Goal: Transaction & Acquisition: Obtain resource

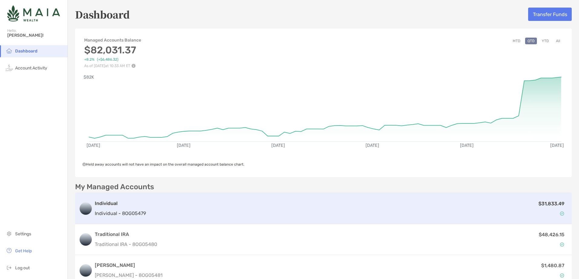
click at [539, 204] on p "$31,833.49" at bounding box center [552, 204] width 26 height 8
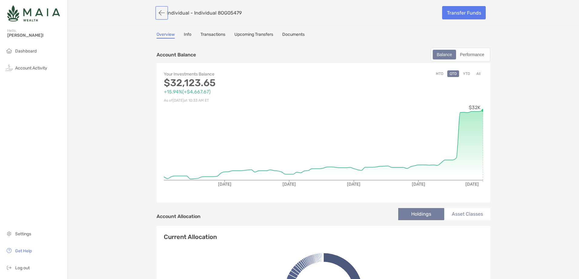
click at [163, 16] on button "button" at bounding box center [162, 12] width 10 height 11
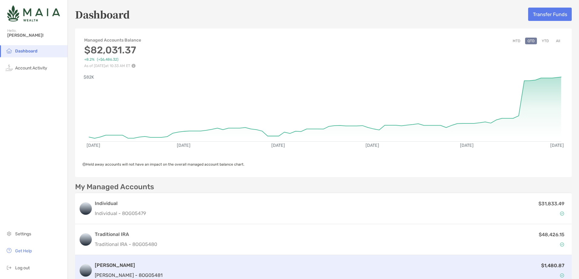
click at [114, 268] on h3 "[PERSON_NAME]" at bounding box center [129, 264] width 68 height 7
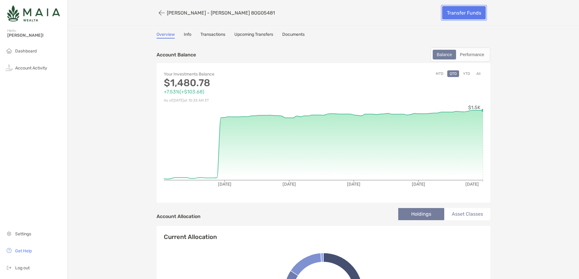
click at [469, 12] on link "Transfer Funds" at bounding box center [464, 12] width 44 height 13
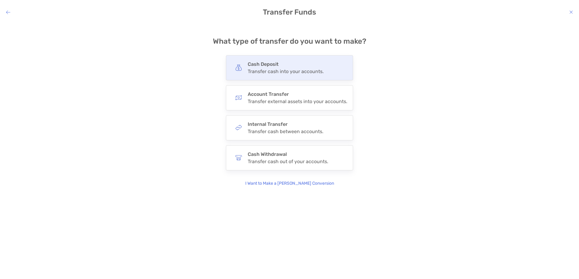
click at [289, 66] on h4 "Cash Deposit" at bounding box center [286, 64] width 76 height 6
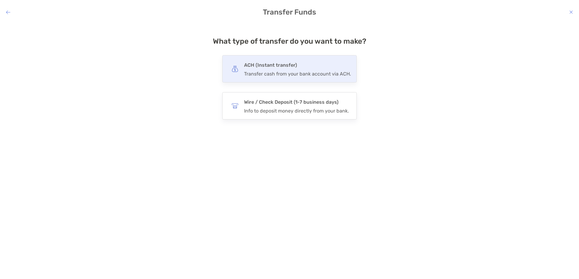
click at [306, 74] on div "Transfer cash from your bank account via ACH." at bounding box center [297, 74] width 107 height 6
click at [0, 0] on input "***" at bounding box center [0, 0] width 0 height 0
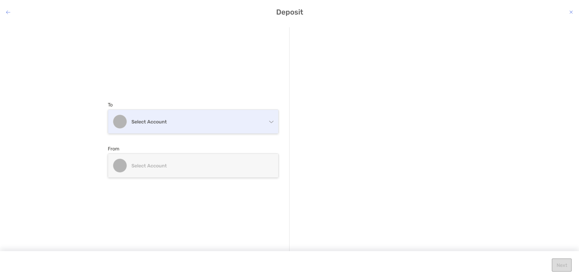
click at [224, 125] on div "Select account" at bounding box center [193, 122] width 170 height 24
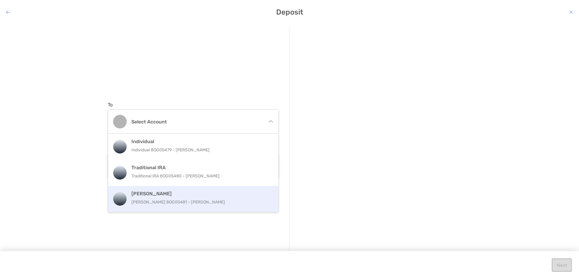
click at [177, 205] on p "[PERSON_NAME] 8OG05481 - [PERSON_NAME]" at bounding box center [199, 202] width 137 height 8
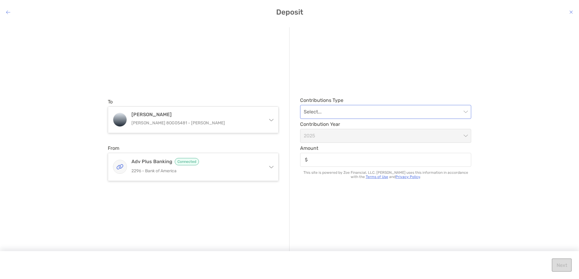
click at [411, 116] on input "modal" at bounding box center [383, 111] width 158 height 13
click at [401, 127] on div "Regular" at bounding box center [385, 128] width 161 height 8
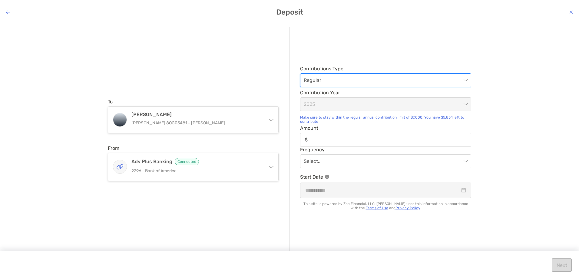
click at [463, 102] on span "2025" at bounding box center [386, 104] width 164 height 13
click at [422, 142] on input "Amount" at bounding box center [391, 139] width 160 height 5
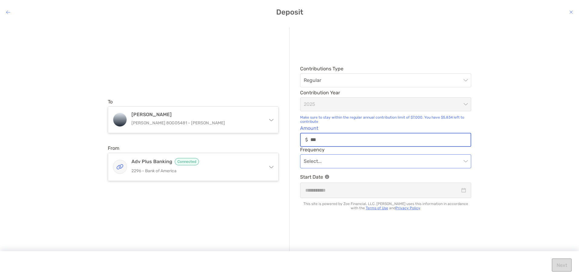
type input "***"
click at [438, 161] on input "modal" at bounding box center [383, 161] width 158 height 13
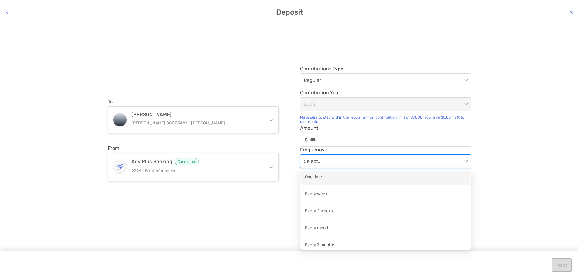
click at [399, 181] on div "One time" at bounding box center [385, 178] width 161 height 8
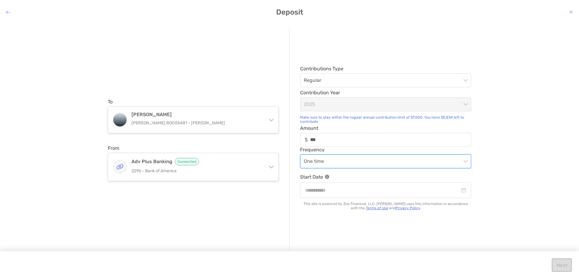
click at [506, 153] on div "To [PERSON_NAME] [PERSON_NAME] 8OG05481 - [PERSON_NAME] Individual Individual 8…" at bounding box center [289, 145] width 579 height 247
click at [448, 186] on div "modal" at bounding box center [385, 189] width 171 height 15
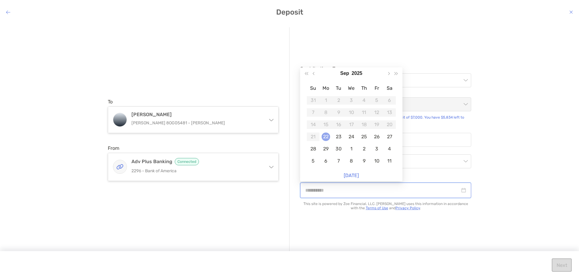
type input "**********"
click at [326, 136] on div "22" at bounding box center [326, 136] width 8 height 8
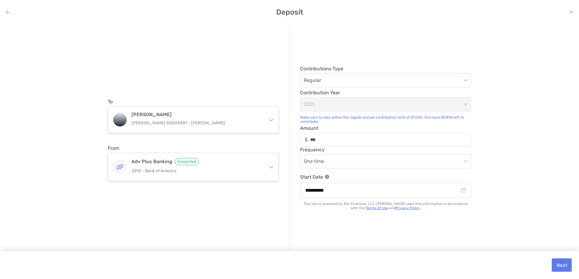
click at [493, 175] on div "**********" at bounding box center [289, 145] width 579 height 247
click at [9, 14] on icon "modal" at bounding box center [8, 12] width 4 height 5
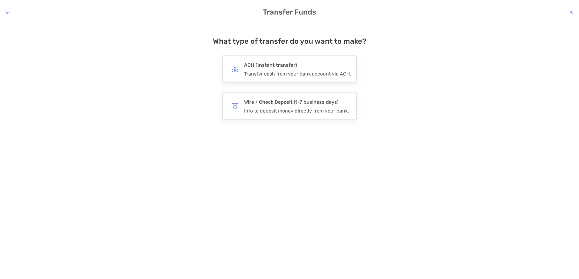
click at [9, 14] on icon "modal" at bounding box center [8, 12] width 4 height 5
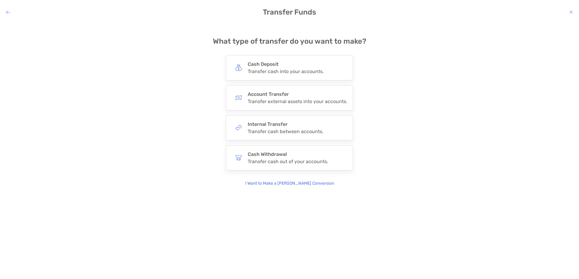
click at [9, 14] on icon "modal" at bounding box center [8, 12] width 4 height 5
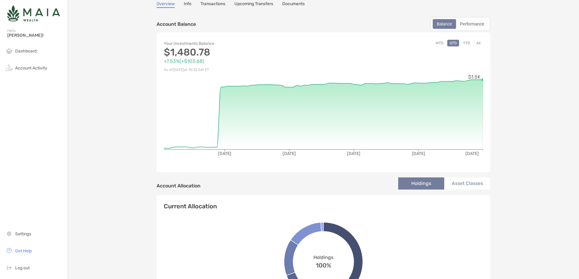
scroll to position [30, 0]
click at [28, 52] on span "Dashboard" at bounding box center [26, 50] width 22 height 5
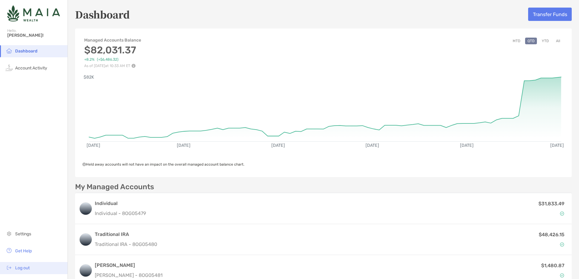
click at [22, 264] on li "Log out" at bounding box center [34, 268] width 68 height 12
